Goal: Information Seeking & Learning: Learn about a topic

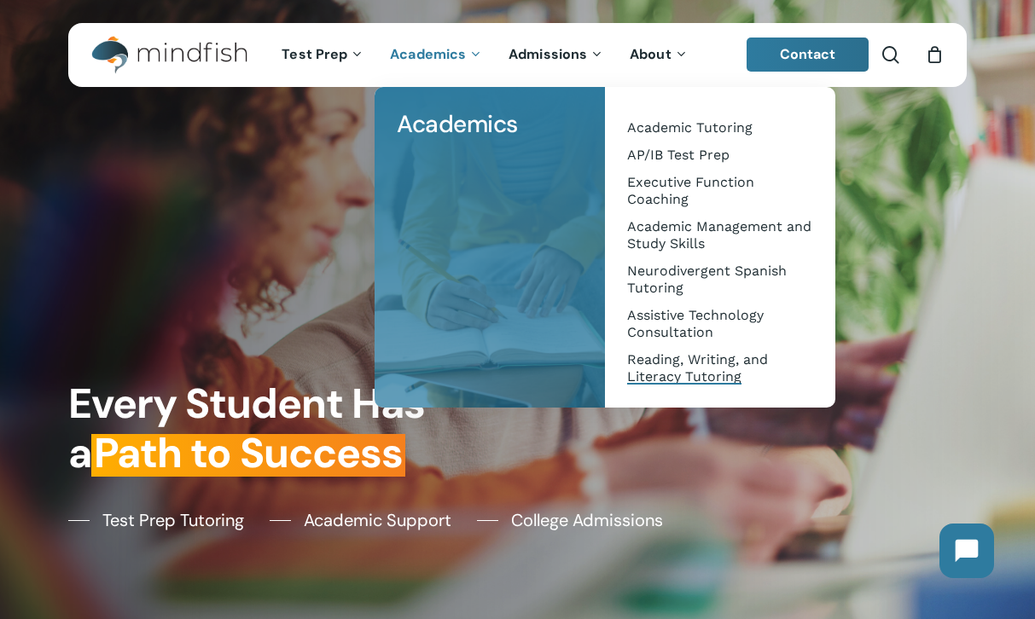
click at [667, 362] on span "Reading, Writing, and Literacy Tutoring" at bounding box center [697, 368] width 141 height 33
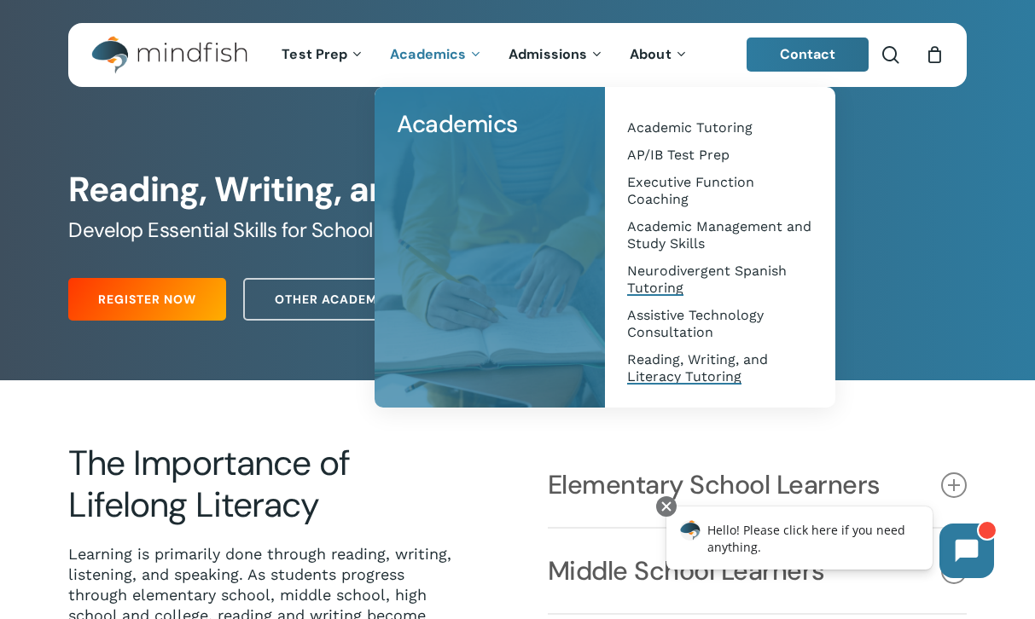
click at [667, 270] on span "Neurodivergent Spanish Tutoring" at bounding box center [707, 279] width 160 height 33
